Goal: Task Accomplishment & Management: Manage account settings

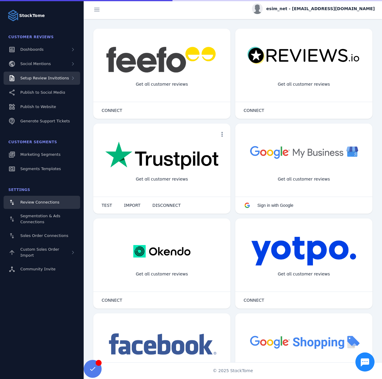
drag, startPoint x: 55, startPoint y: 78, endPoint x: 52, endPoint y: 84, distance: 7.3
click at [55, 78] on span "Setup Review Invitations" at bounding box center [44, 78] width 49 height 4
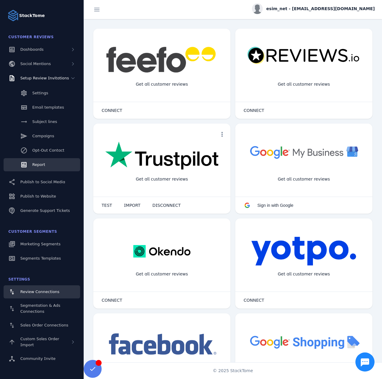
click at [40, 168] on link "Report" at bounding box center [42, 164] width 76 height 13
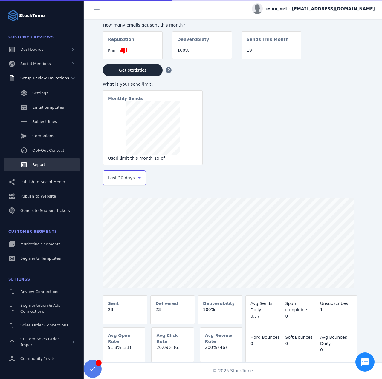
click at [130, 182] on span "Last 30 days" at bounding box center [121, 178] width 27 height 7
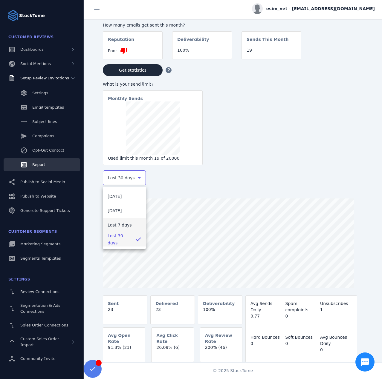
click at [120, 222] on span "Last 7 days" at bounding box center [120, 225] width 24 height 7
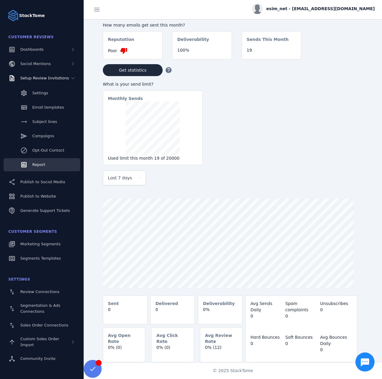
click at [320, 7] on span "esim_net - cs_esim@stacktome.com" at bounding box center [320, 9] width 108 height 6
drag, startPoint x: 355, startPoint y: 57, endPoint x: 340, endPoint y: 51, distance: 16.1
click at [355, 57] on span "Sign out" at bounding box center [355, 57] width 17 height 7
